Goal: Transaction & Acquisition: Purchase product/service

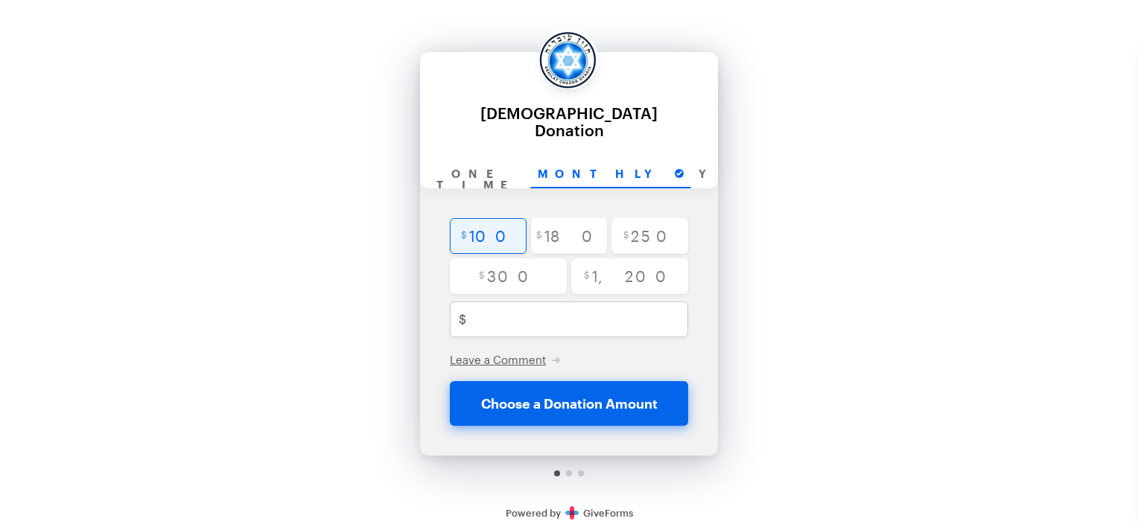
click at [500, 220] on input "radio" at bounding box center [488, 236] width 77 height 36
radio input "true"
type input "100"
checkbox input "false"
click at [495, 161] on input "One time" at bounding box center [479, 175] width 101 height 28
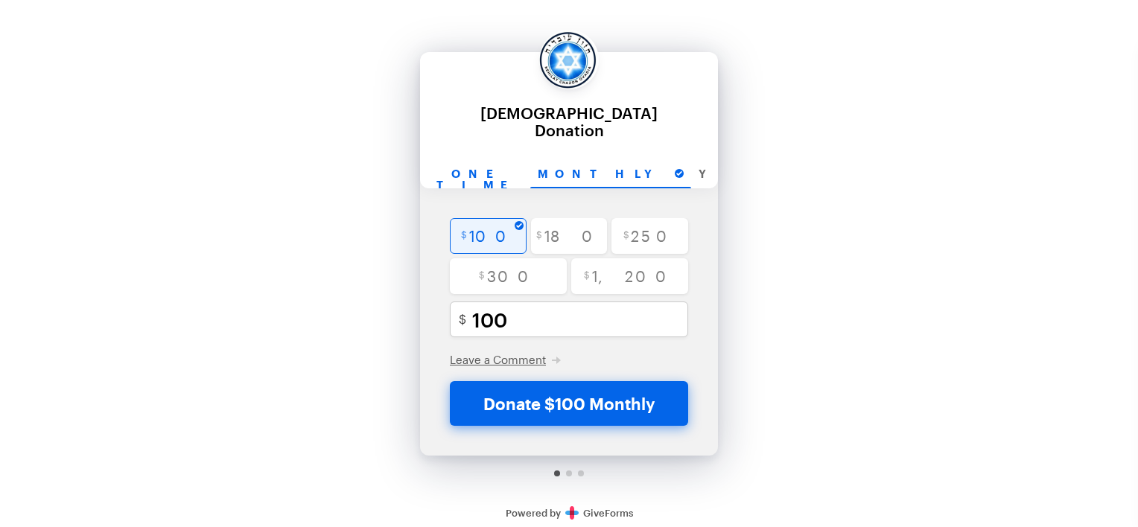
radio input "true"
checkbox input "false"
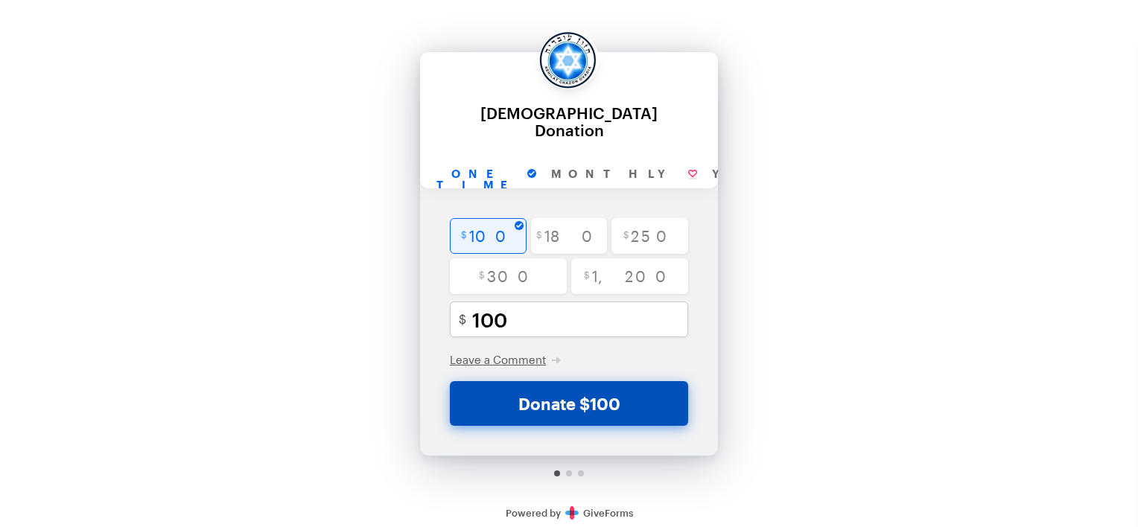
click at [583, 389] on button "Donate $100" at bounding box center [569, 403] width 238 height 45
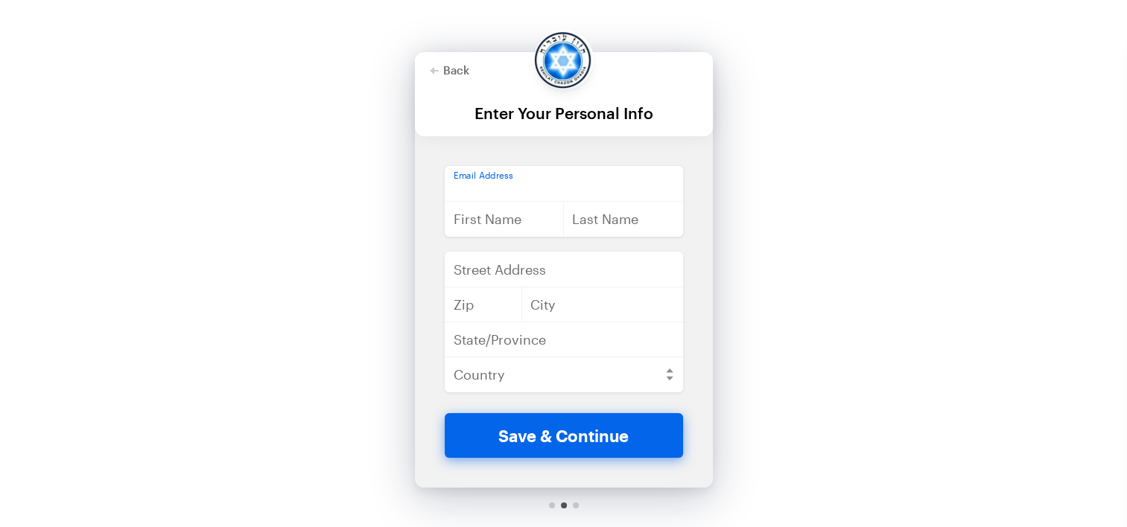
click at [502, 183] on input "email" at bounding box center [564, 184] width 238 height 36
type input "[EMAIL_ADDRESS][DOMAIN_NAME]"
type input "[PERSON_NAME]"
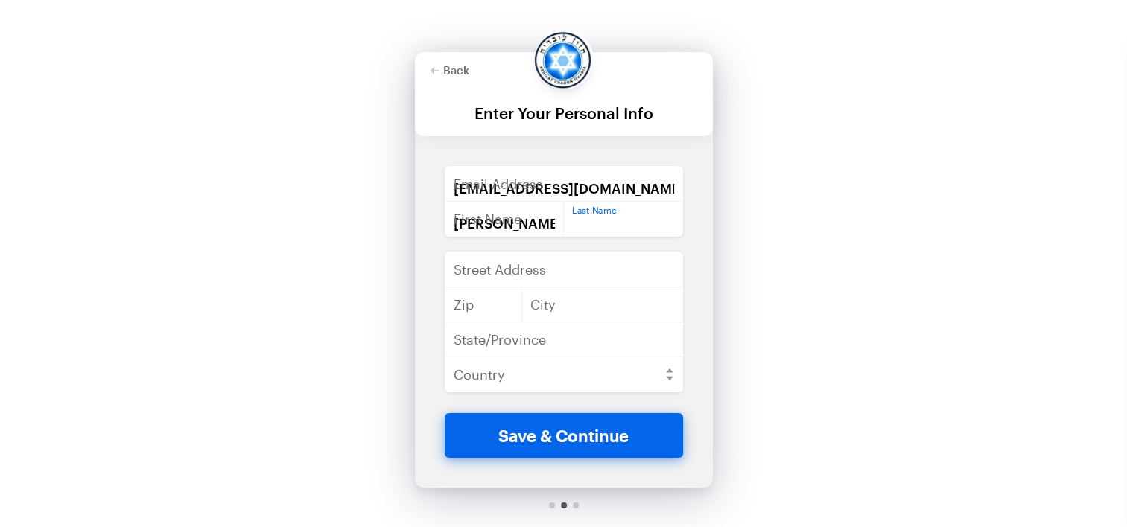
type input "[PERSON_NAME]"
type input "[STREET_ADDRESS]"
type input "33021"
type input "[GEOGRAPHIC_DATA]"
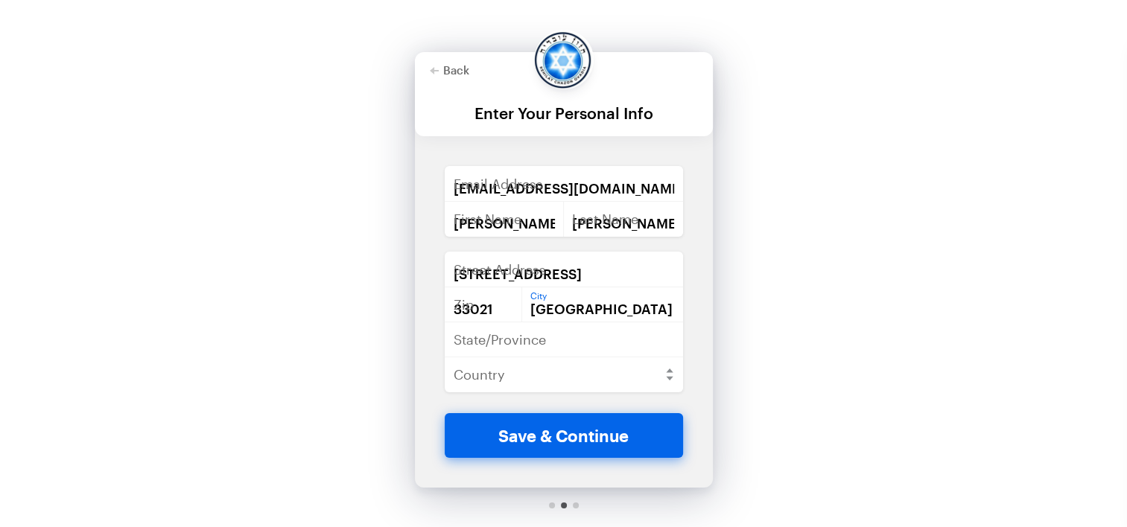
type input "FL"
select select "US"
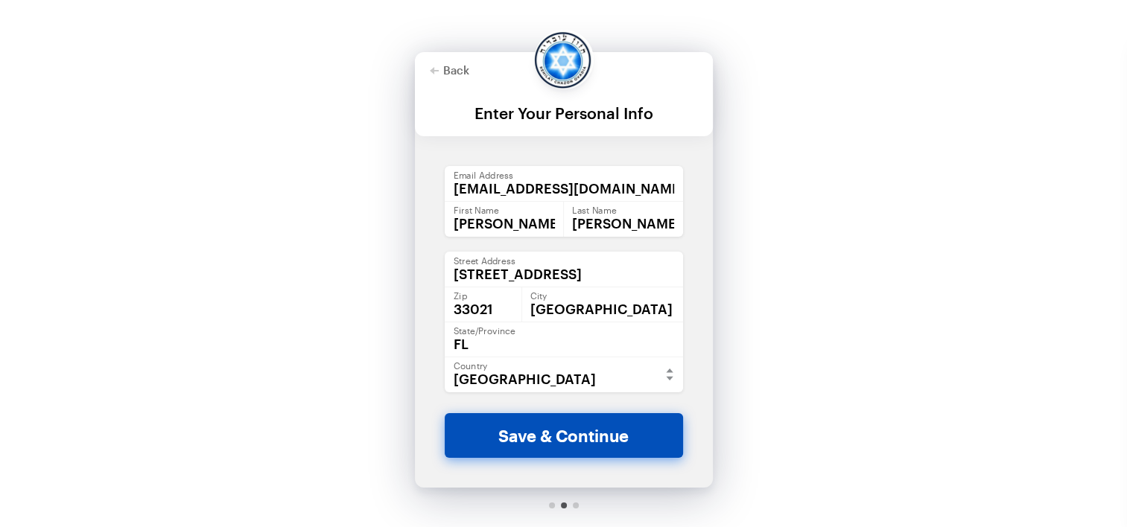
click at [560, 444] on button "Save & Continue" at bounding box center [564, 435] width 238 height 45
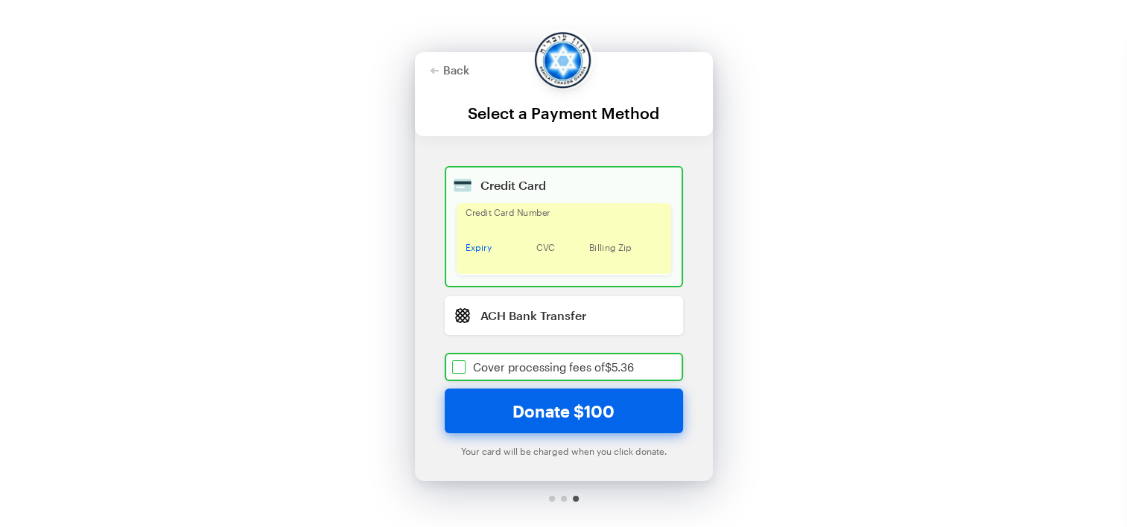
click at [460, 361] on input "checkbox" at bounding box center [564, 367] width 238 height 28
click at [449, 64] on button "Back" at bounding box center [449, 70] width 39 height 12
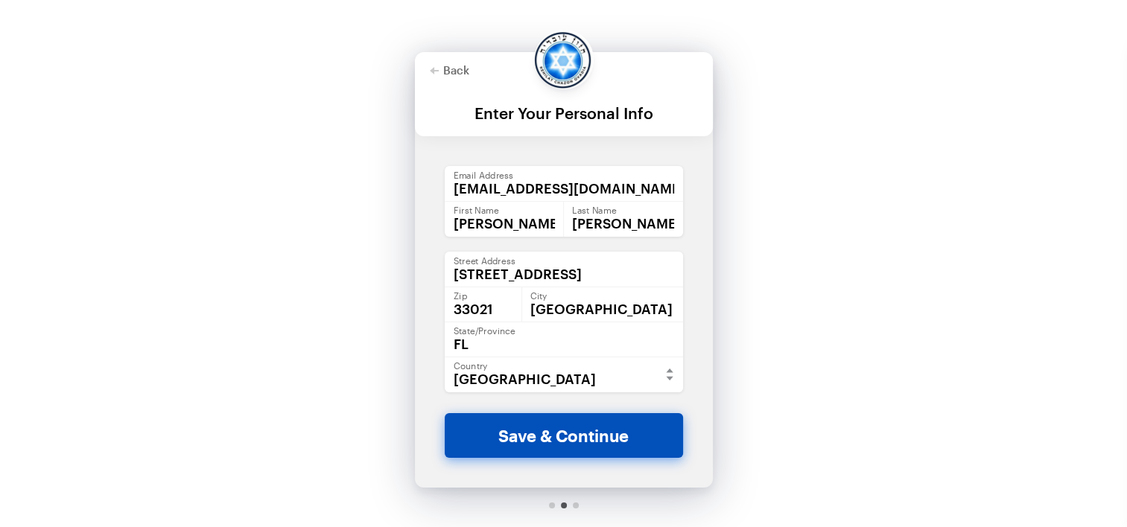
click at [601, 424] on button "Save & Continue" at bounding box center [564, 435] width 238 height 45
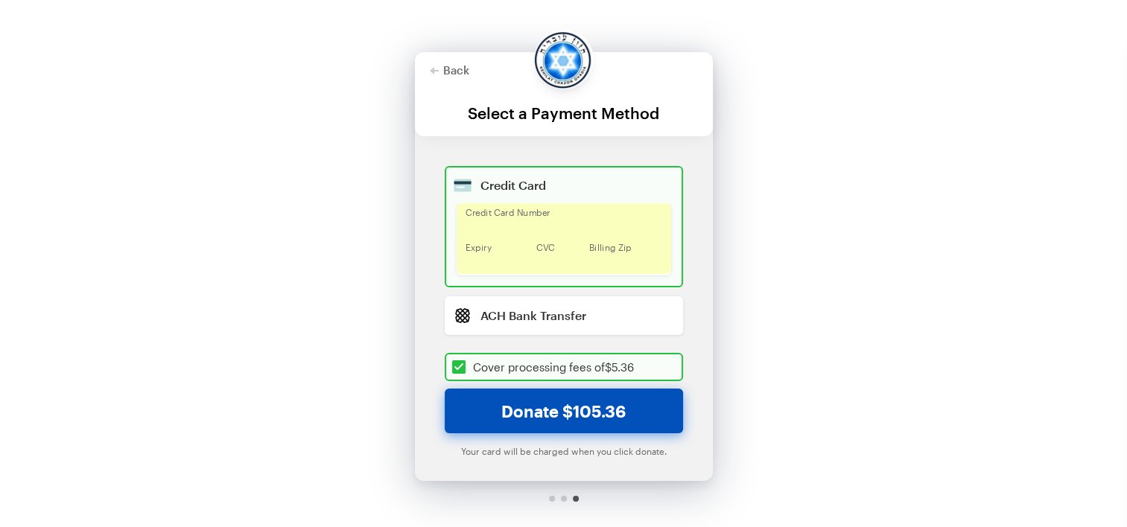
click at [515, 417] on button "Donate $105.36" at bounding box center [564, 411] width 238 height 45
checkbox input "true"
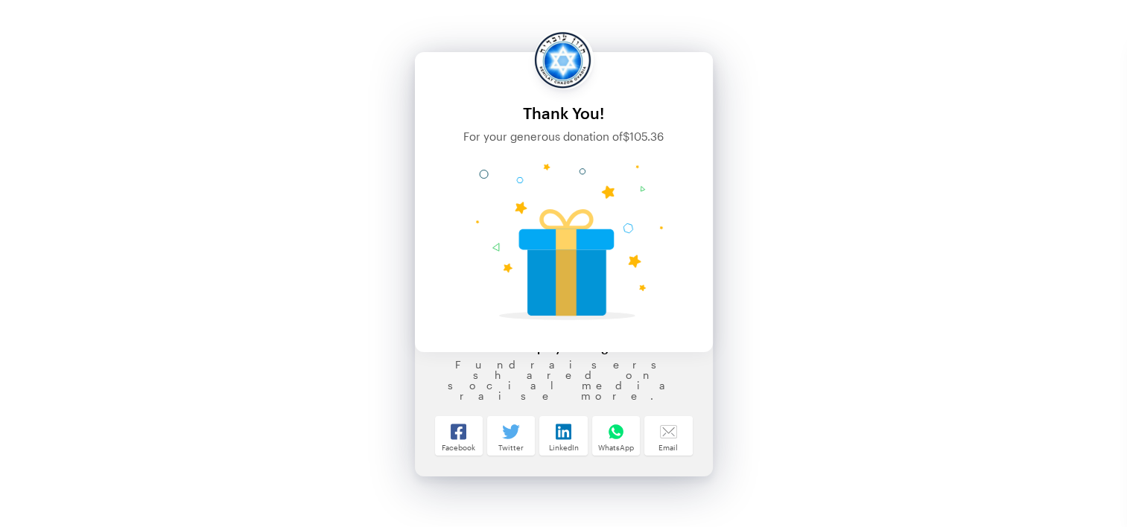
click at [807, 144] on div "Back Back Thank You! For your generous donation of $105.36 One time Monthly Yea…" at bounding box center [563, 278] width 1127 height 556
click at [835, 270] on div "Back Back Thank You! For your generous donation of $105.36 One time Monthly Yea…" at bounding box center [563, 278] width 1127 height 556
